Goal: Information Seeking & Learning: Learn about a topic

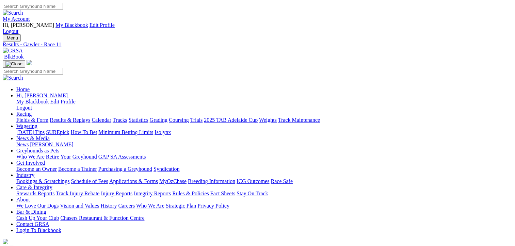
click at [33, 117] on link "Fields & Form" at bounding box center [32, 120] width 32 height 6
click at [30, 117] on link "Fields & Form" at bounding box center [32, 120] width 32 height 6
